Goal: Transaction & Acquisition: Download file/media

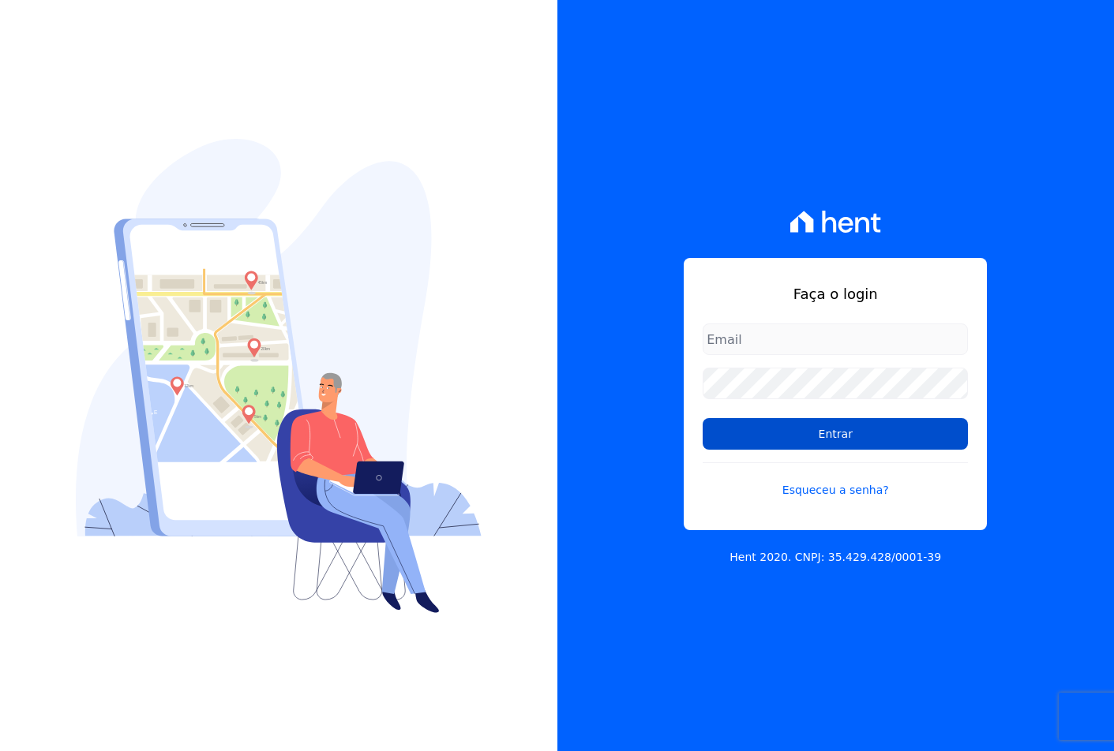
type input "[EMAIL_ADDRESS][DOMAIN_NAME]"
click at [771, 425] on input "Entrar" at bounding box center [834, 434] width 265 height 32
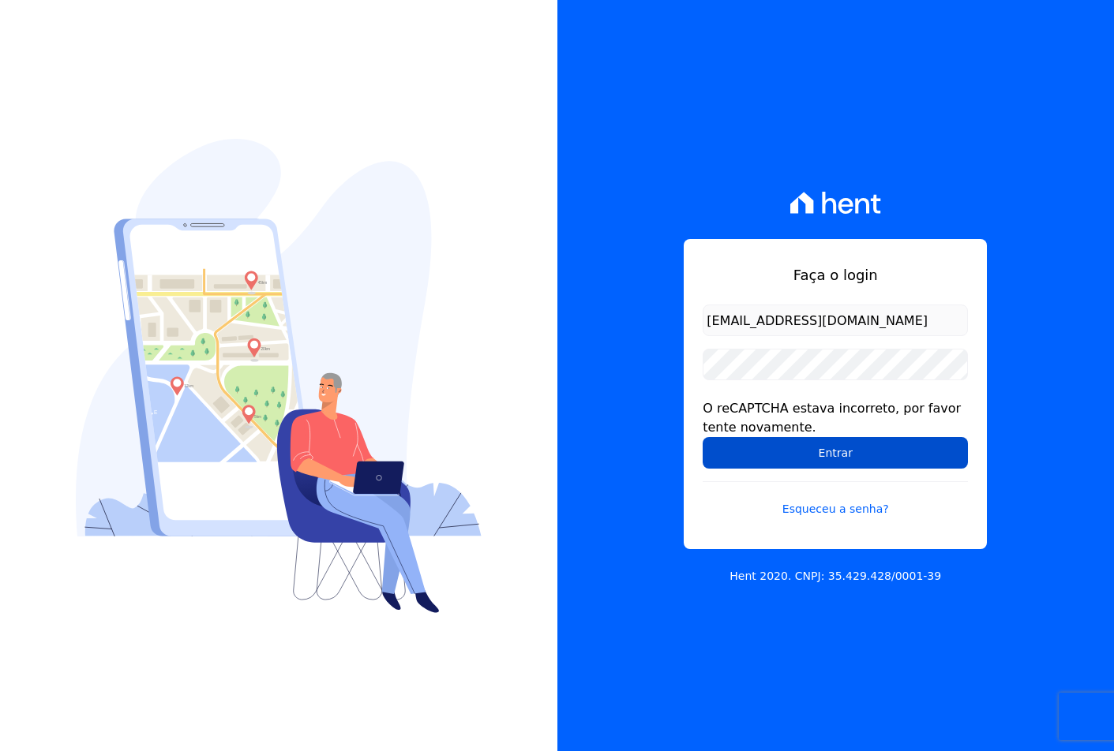
click at [820, 452] on input "Entrar" at bounding box center [834, 453] width 265 height 32
click at [794, 451] on input "Entrar" at bounding box center [834, 453] width 265 height 32
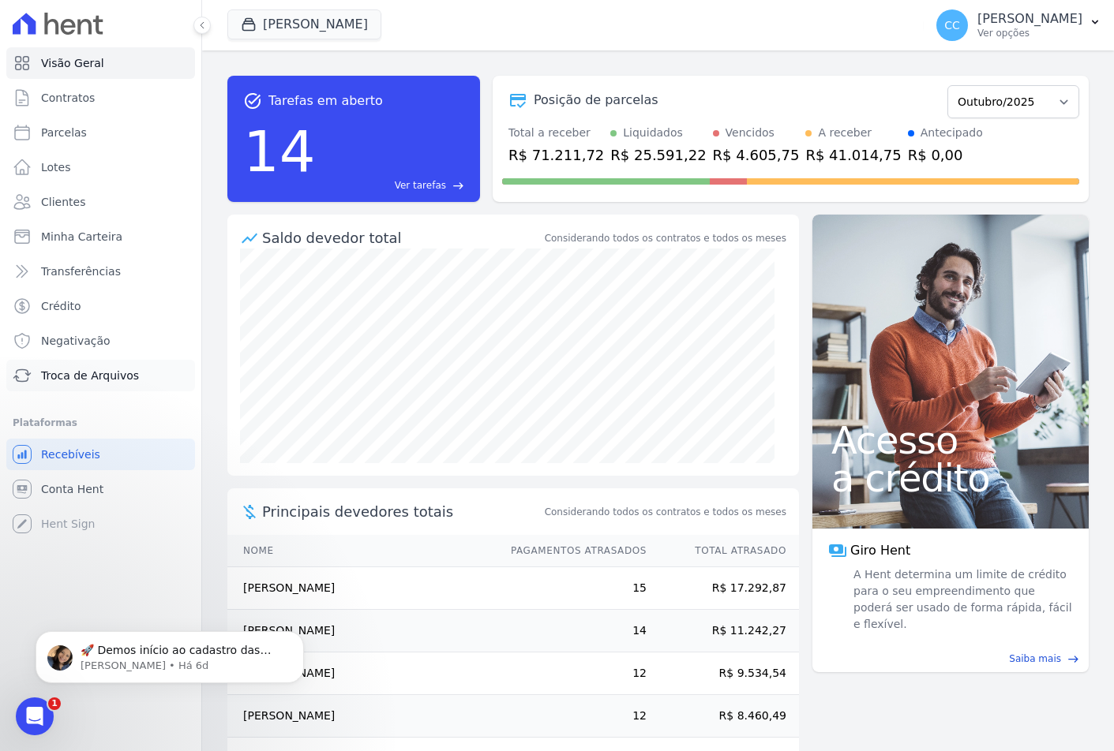
click at [80, 383] on span "Troca de Arquivos" at bounding box center [90, 376] width 98 height 16
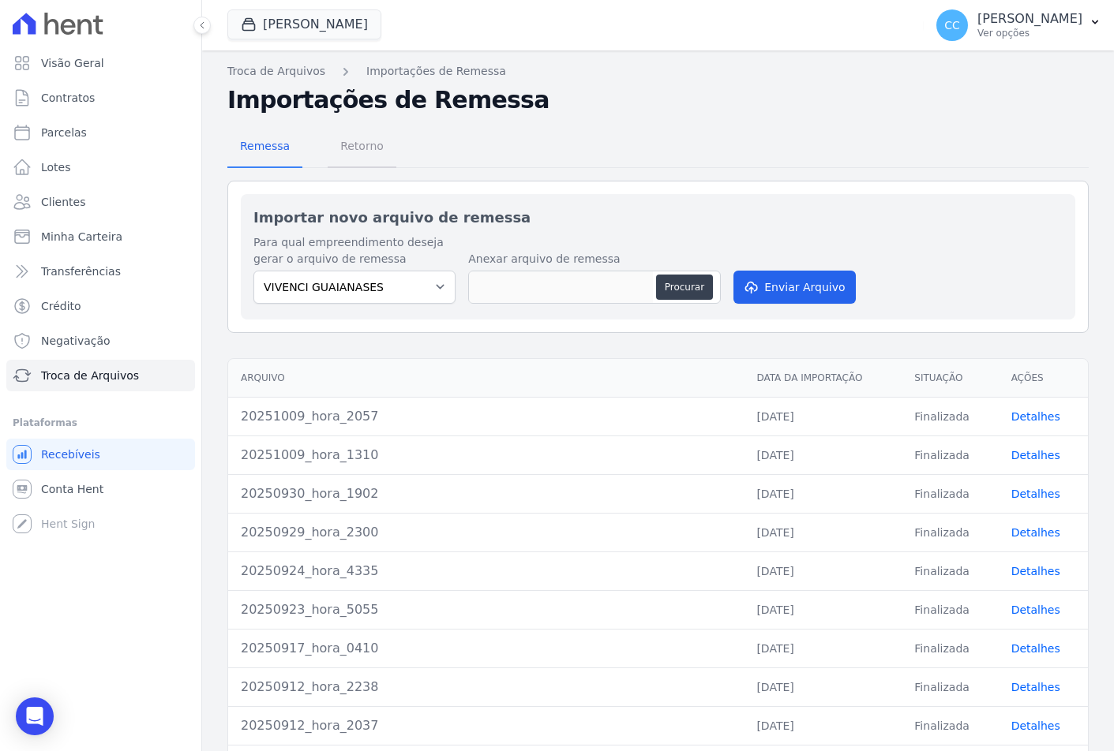
click at [351, 156] on span "Retorno" at bounding box center [362, 146] width 62 height 32
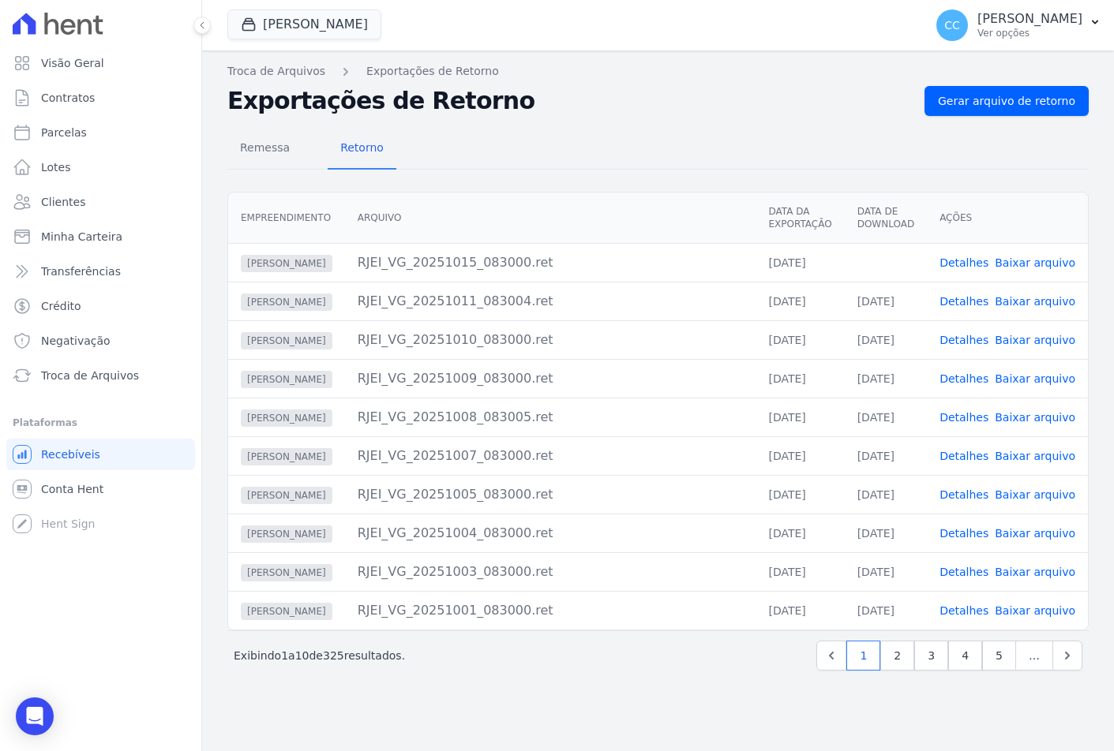
click at [1055, 265] on link "Baixar arquivo" at bounding box center [1034, 262] width 80 height 13
click at [272, 18] on button "[PERSON_NAME]" at bounding box center [304, 24] width 154 height 30
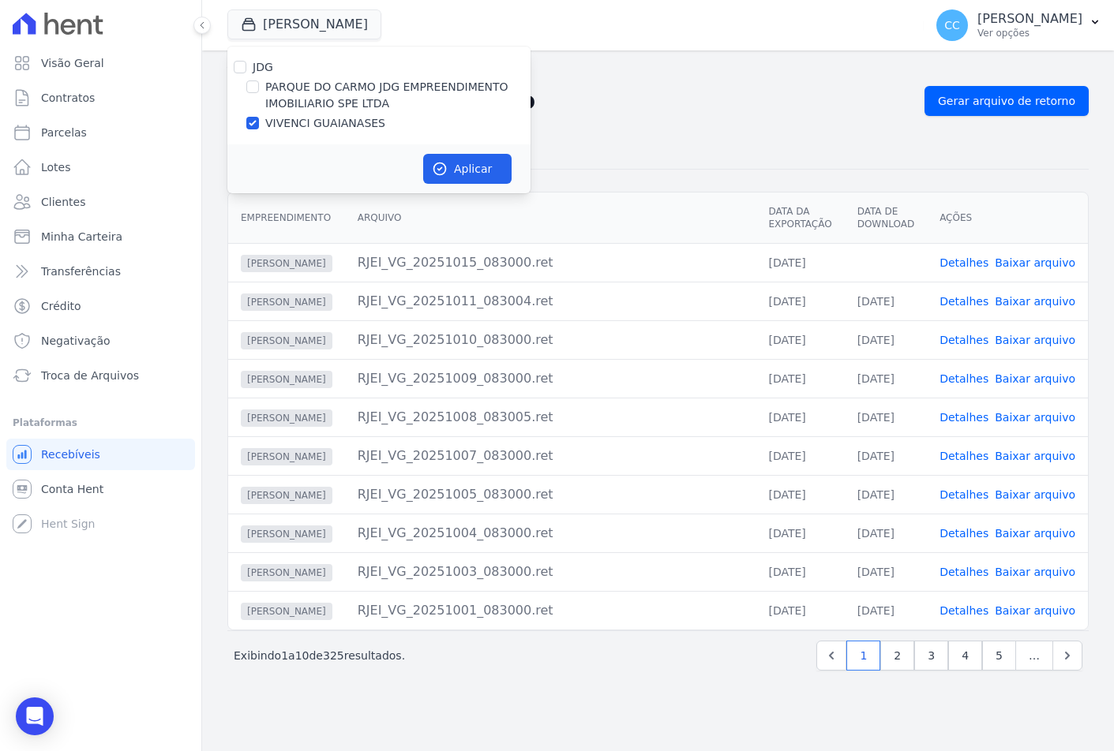
click at [272, 93] on label "PARQUE DO CARMO JDG EMPREENDIMENTO IMOBILIARIO SPE LTDA" at bounding box center [397, 95] width 265 height 33
click at [259, 93] on input "PARQUE DO CARMO JDG EMPREENDIMENTO IMOBILIARIO SPE LTDA" at bounding box center [252, 86] width 13 height 13
checkbox input "true"
click at [286, 127] on label "VIVENCI GUAIANASES" at bounding box center [325, 123] width 120 height 17
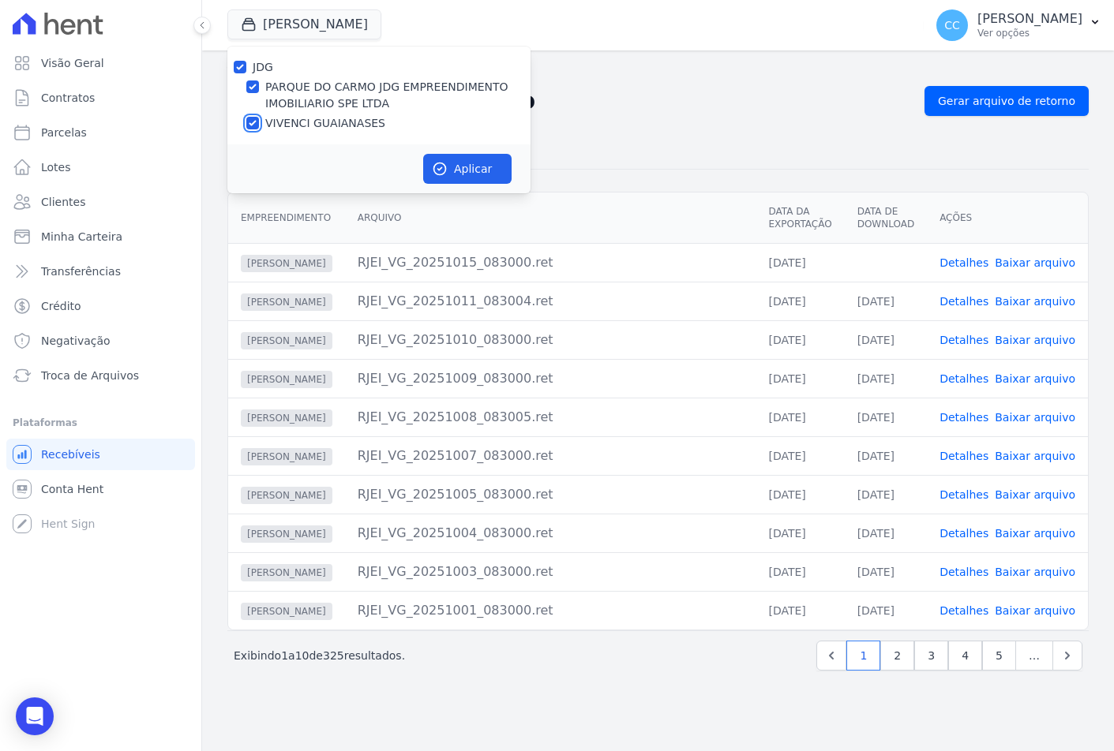
click at [259, 127] on input "VIVENCI GUAIANASES" at bounding box center [252, 123] width 13 height 13
checkbox input "false"
click at [452, 163] on button "Aplicar" at bounding box center [467, 169] width 88 height 30
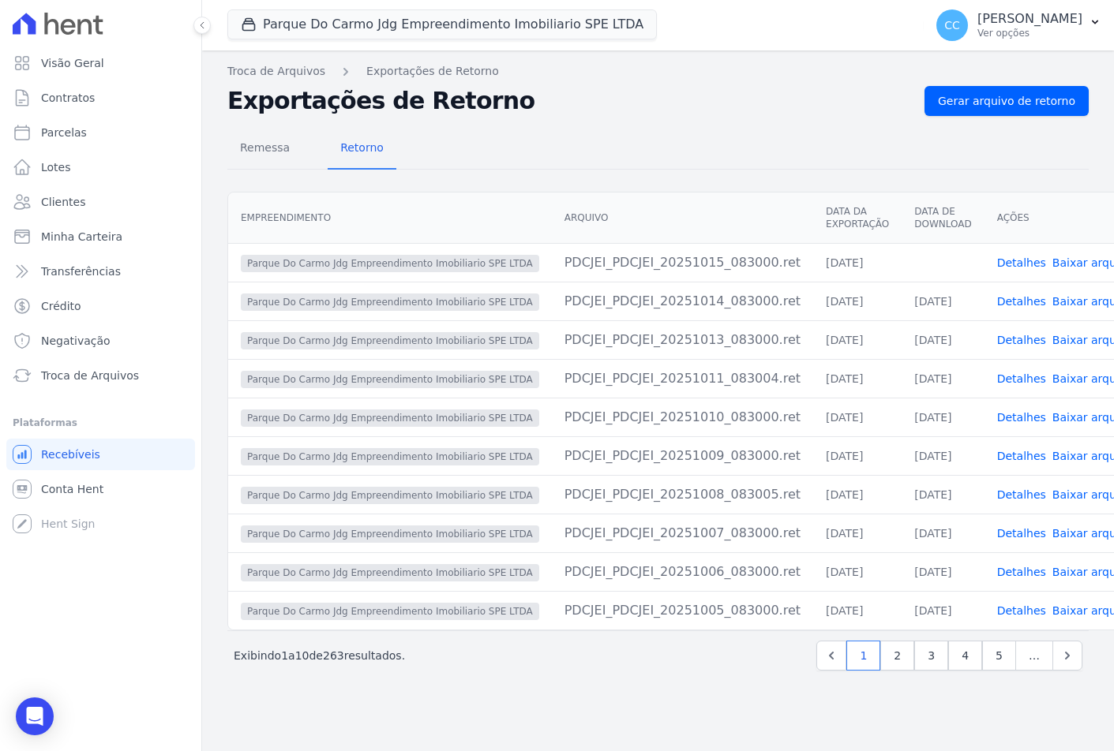
click at [1052, 262] on link "Baixar arquivo" at bounding box center [1092, 262] width 80 height 13
click at [812, 141] on div "Remessa Retorno" at bounding box center [657, 149] width 861 height 41
click at [829, 117] on div "Remessa Retorno Empreendimento [GEOGRAPHIC_DATA] Data da Exportação Data de Dow…" at bounding box center [657, 401] width 861 height 571
click at [908, 137] on div "Remessa Retorno" at bounding box center [657, 149] width 861 height 41
